Goal: Navigation & Orientation: Find specific page/section

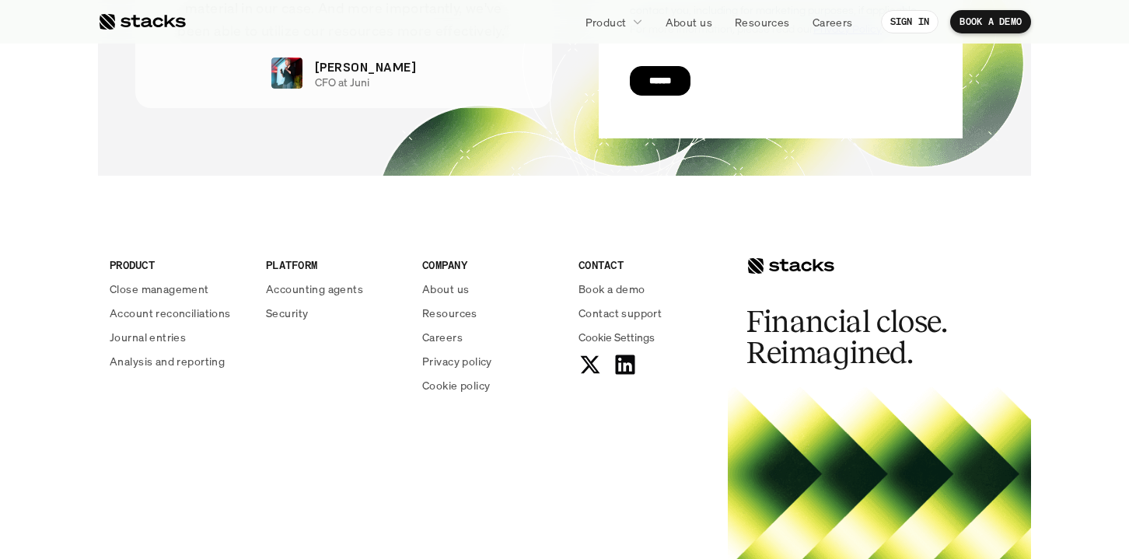
scroll to position [5582, 0]
click at [174, 290] on p "Close management" at bounding box center [160, 290] width 100 height 16
